Goal: Information Seeking & Learning: Find specific page/section

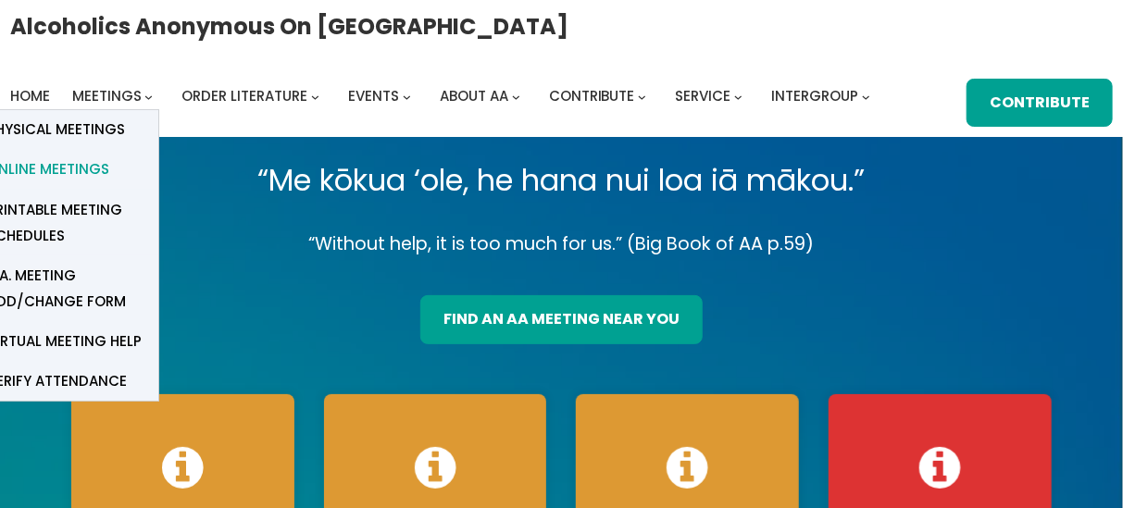
click at [81, 166] on span "Online Meetings" at bounding box center [48, 169] width 122 height 26
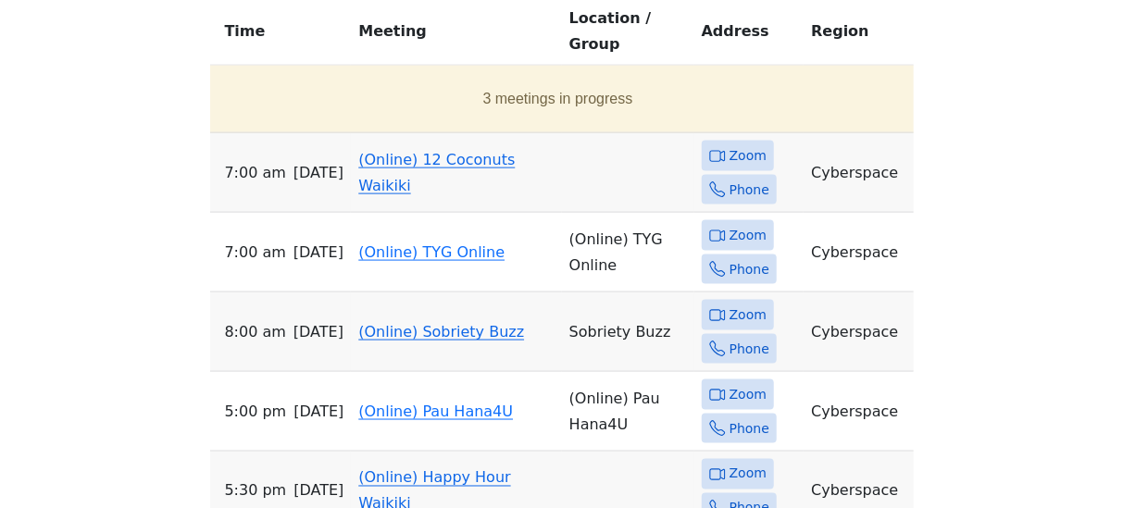
scroll to position [925, 0]
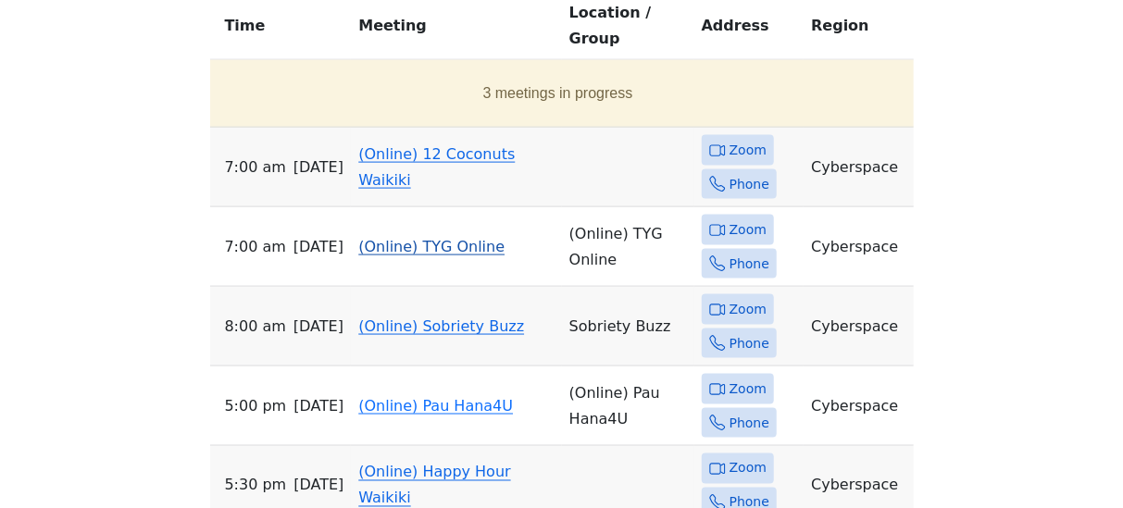
click at [715, 224] on icon at bounding box center [714, 229] width 11 height 11
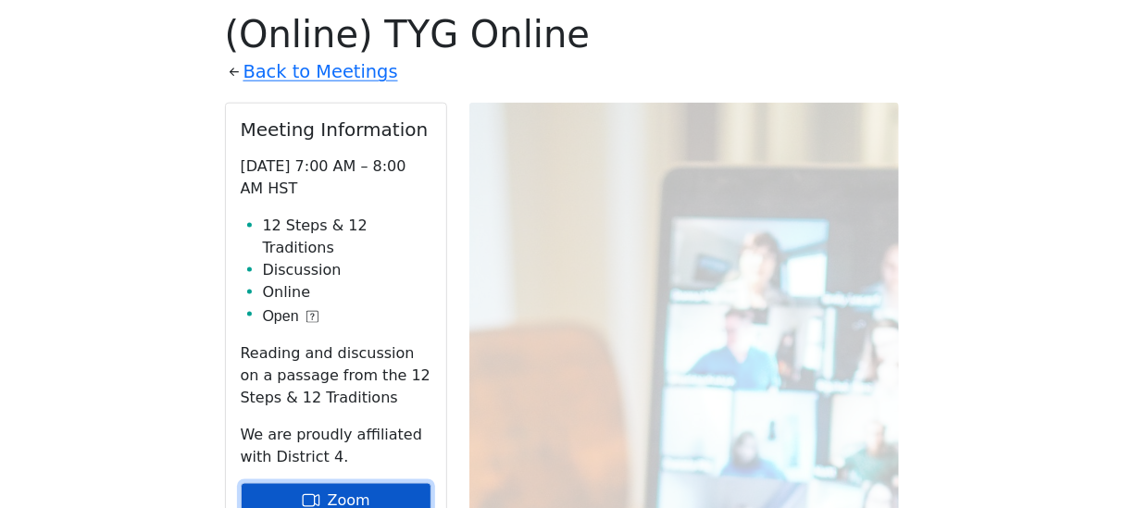
click at [367, 483] on link "Zoom" at bounding box center [336, 500] width 191 height 35
